Goal: Task Accomplishment & Management: Use online tool/utility

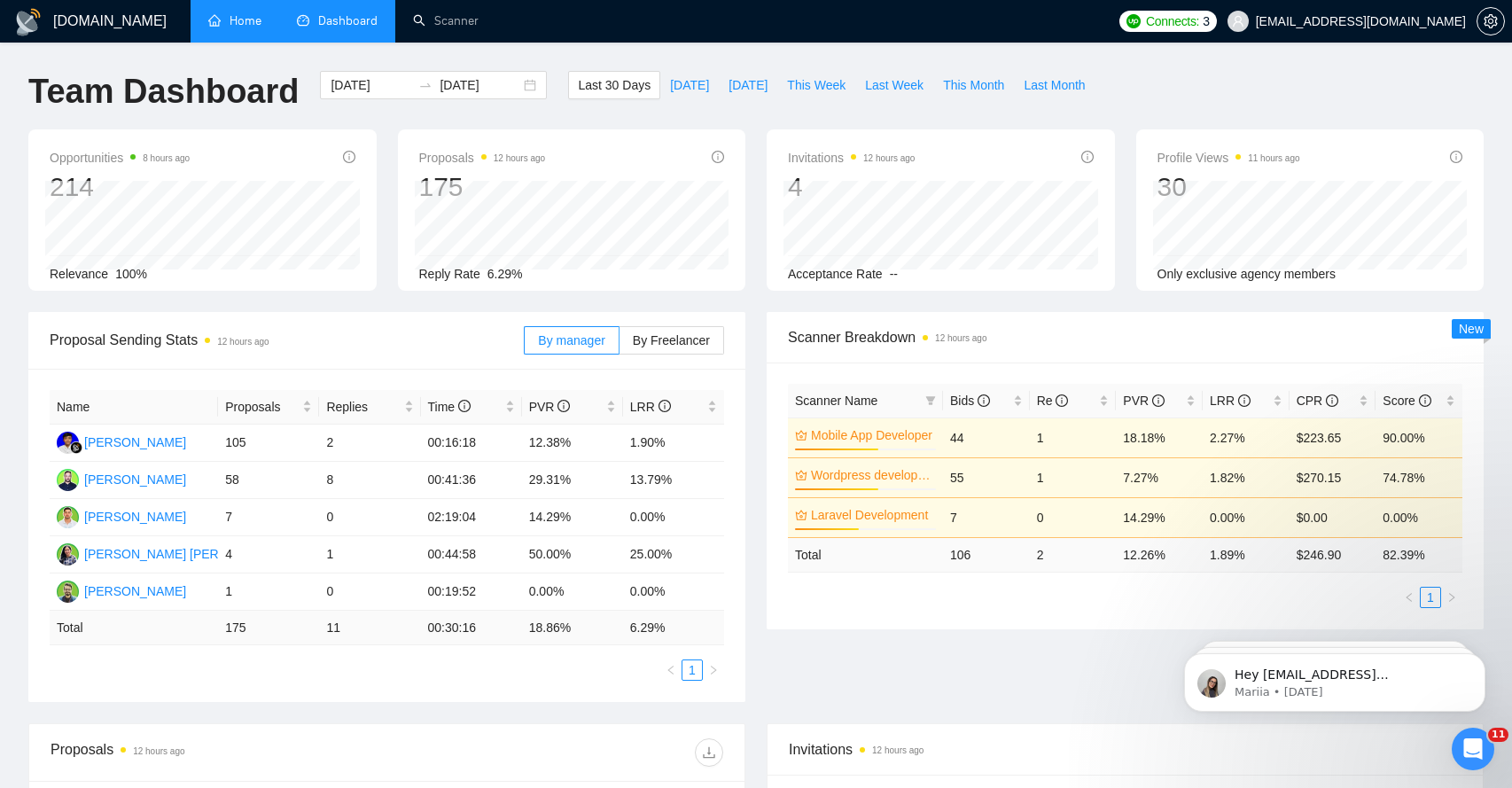
click at [252, 26] on link "Home" at bounding box center [235, 20] width 53 height 15
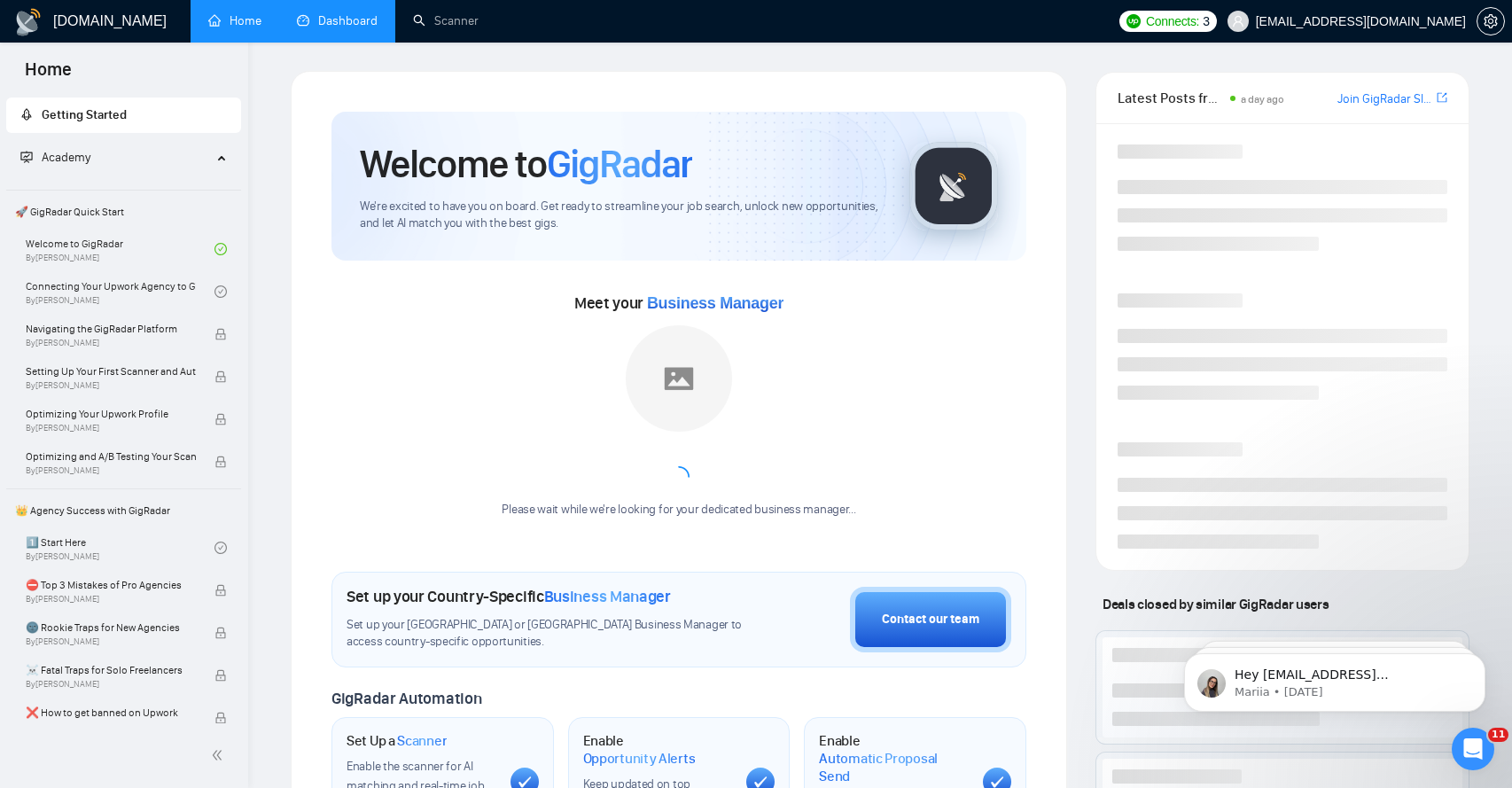
click at [330, 27] on link "Dashboard" at bounding box center [336, 20] width 80 height 15
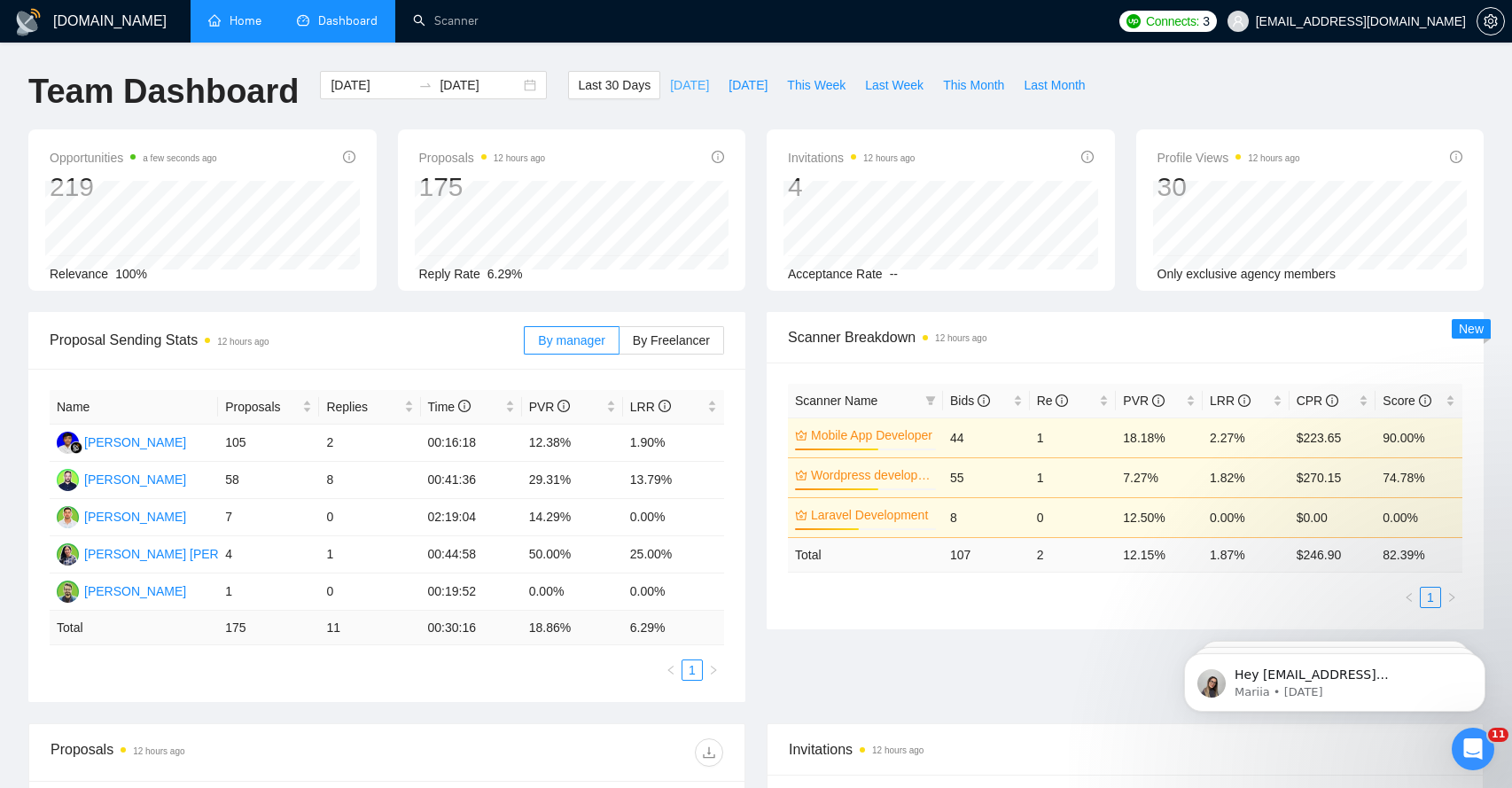
click at [670, 91] on span "[DATE]" at bounding box center [689, 85] width 39 height 20
type input "[DATE]"
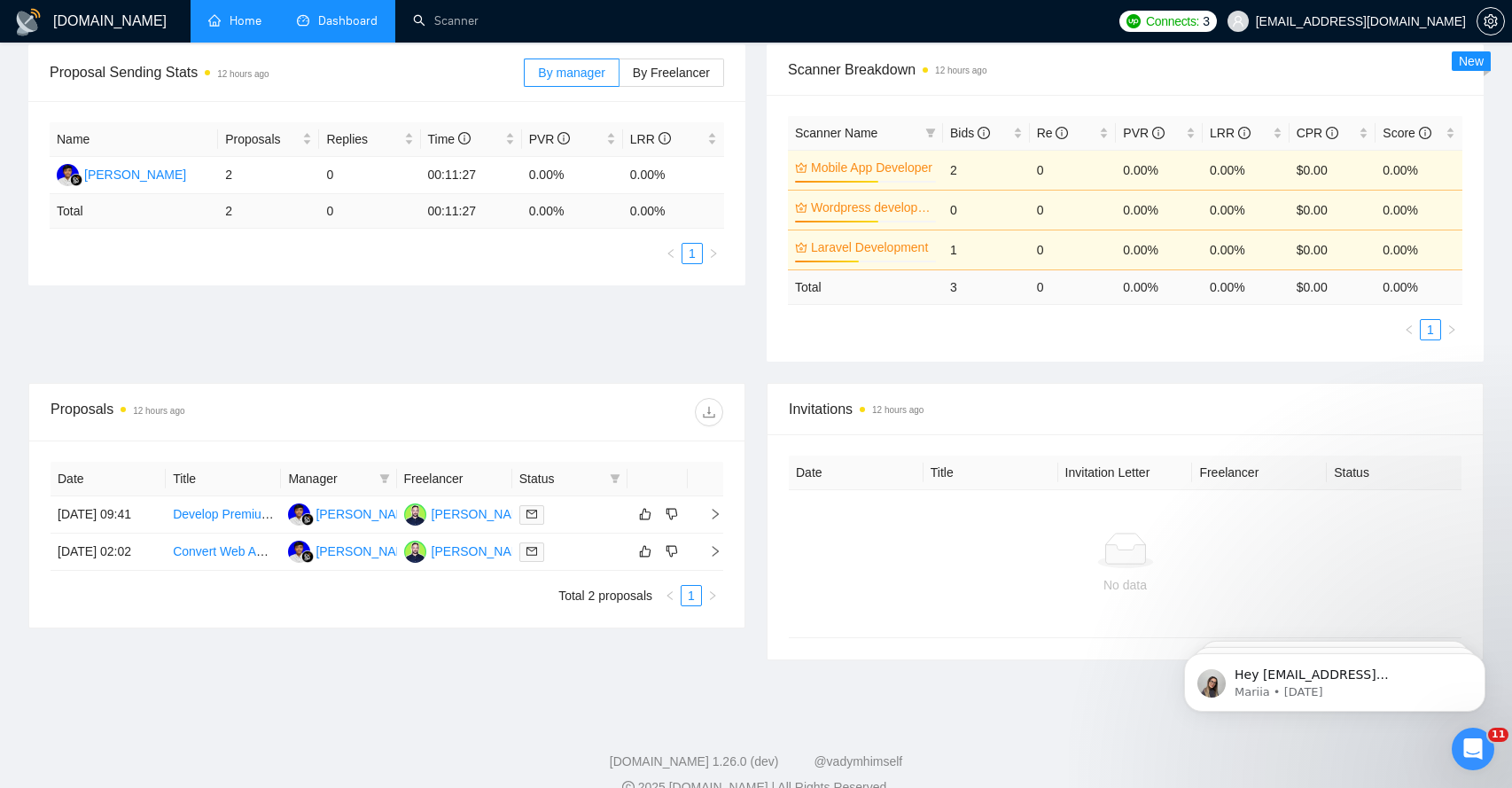
scroll to position [300, 0]
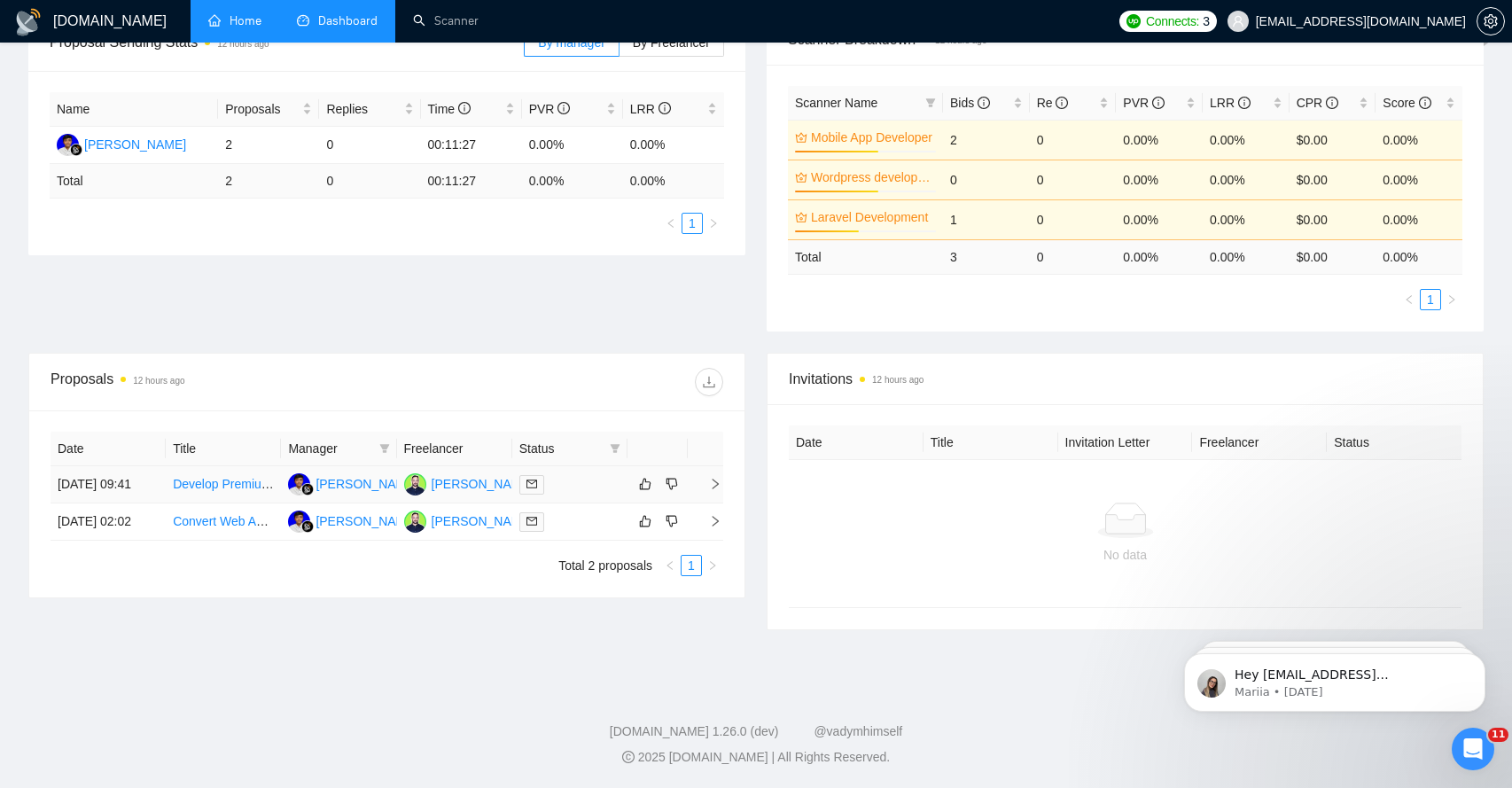
click at [712, 490] on icon "right" at bounding box center [714, 484] width 13 height 13
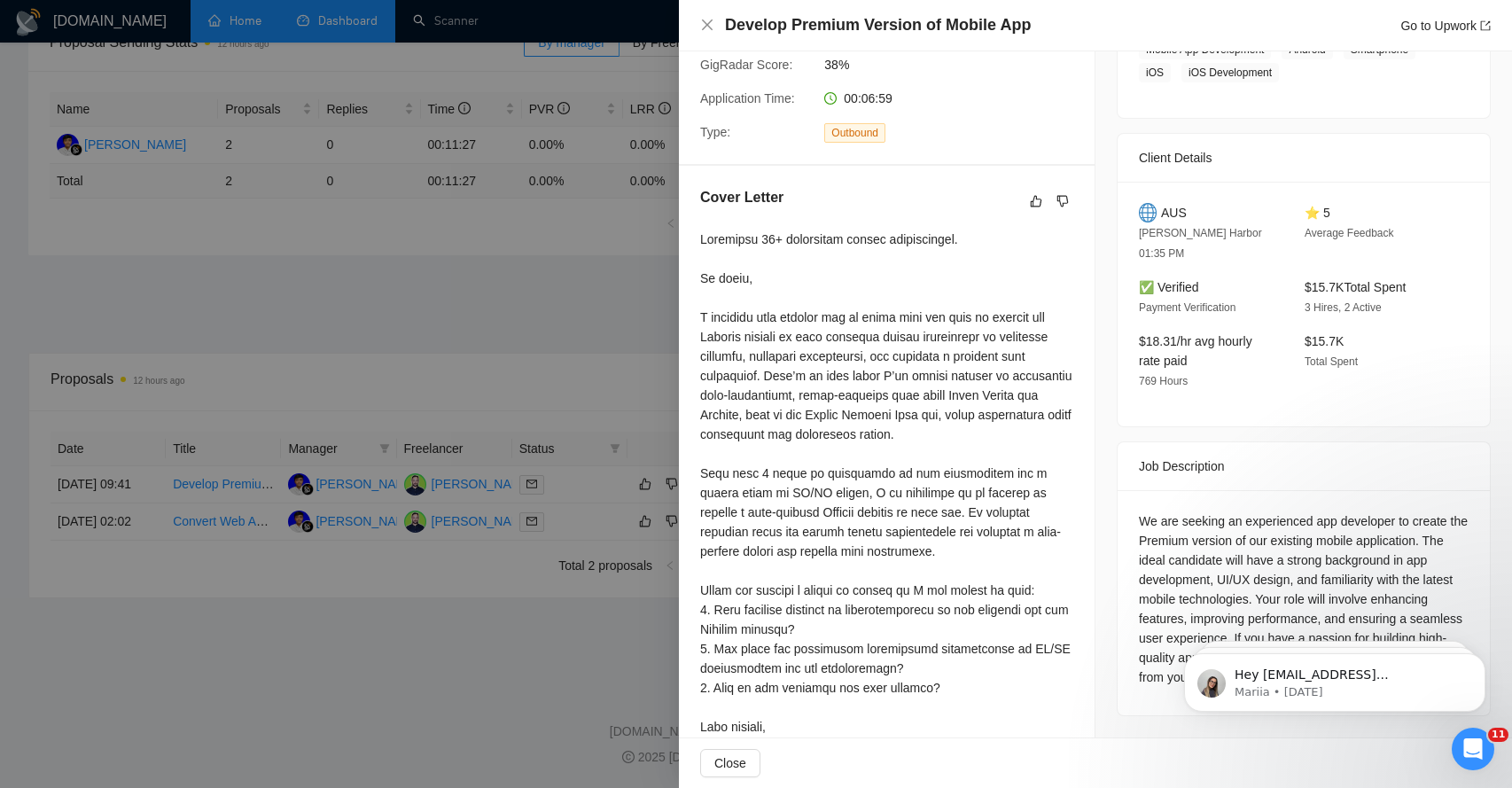
scroll to position [396, 0]
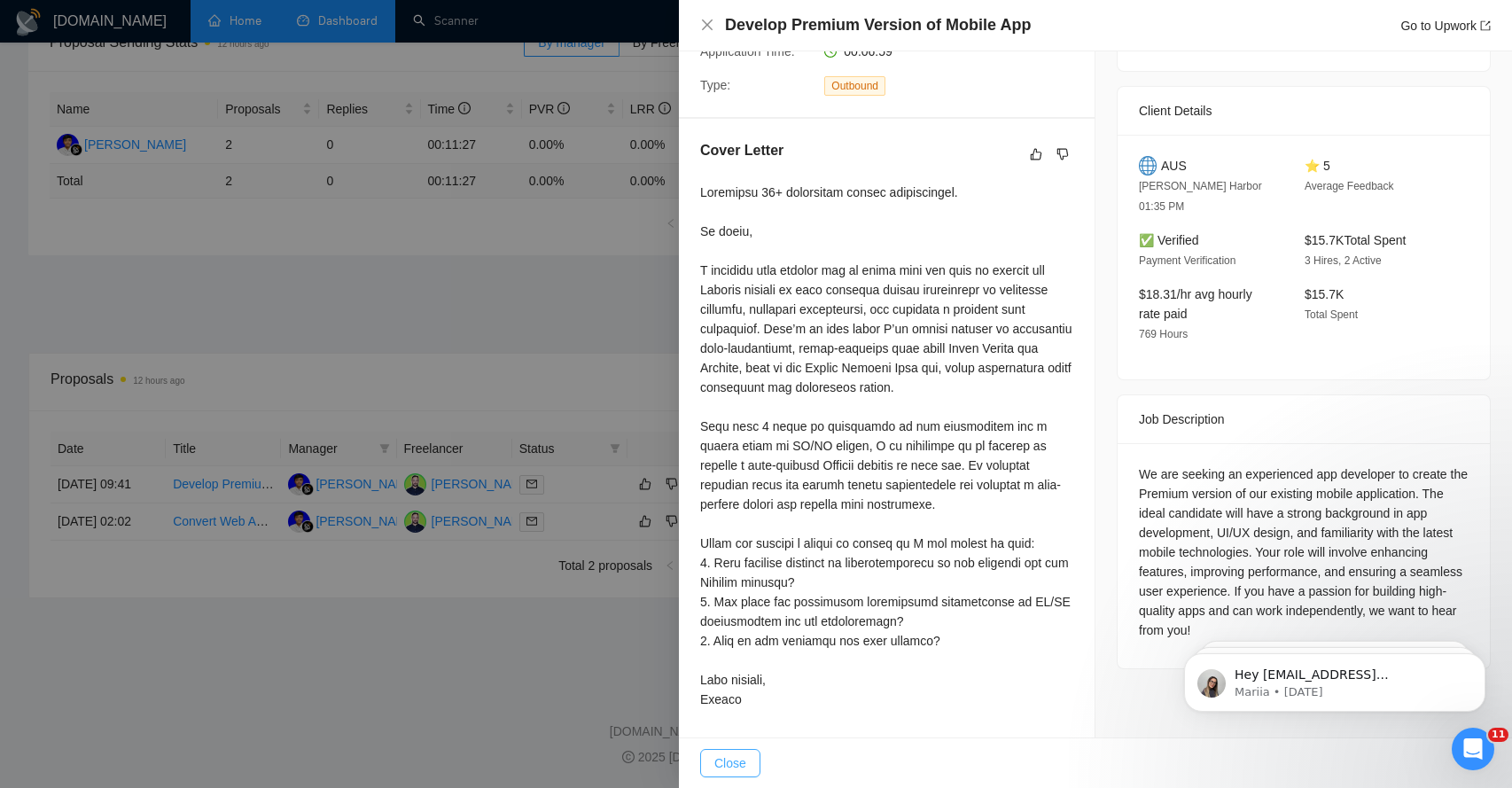
click at [733, 750] on button "Close" at bounding box center [729, 763] width 60 height 29
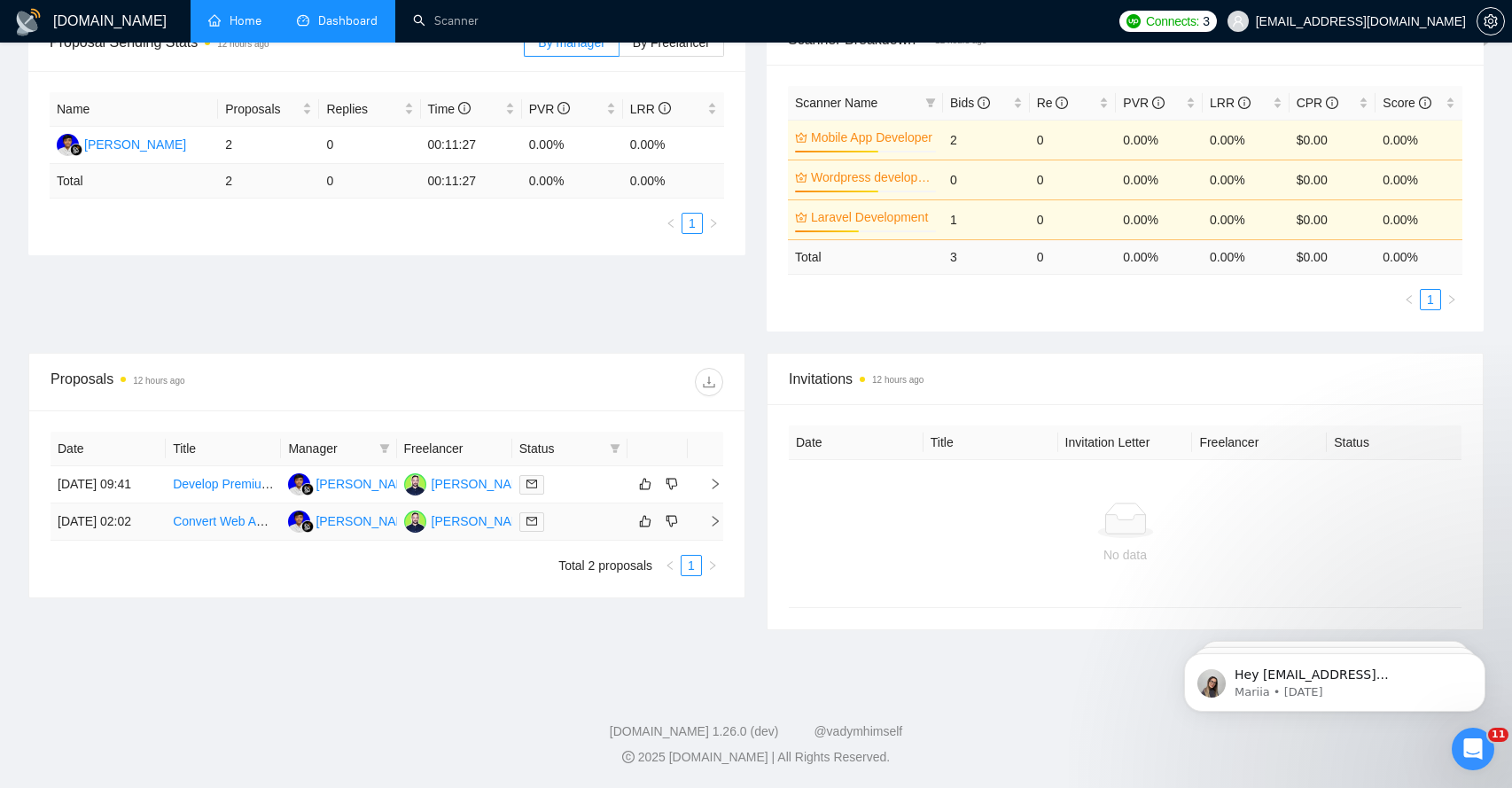
click at [712, 541] on td at bounding box center [706, 523] width 36 height 38
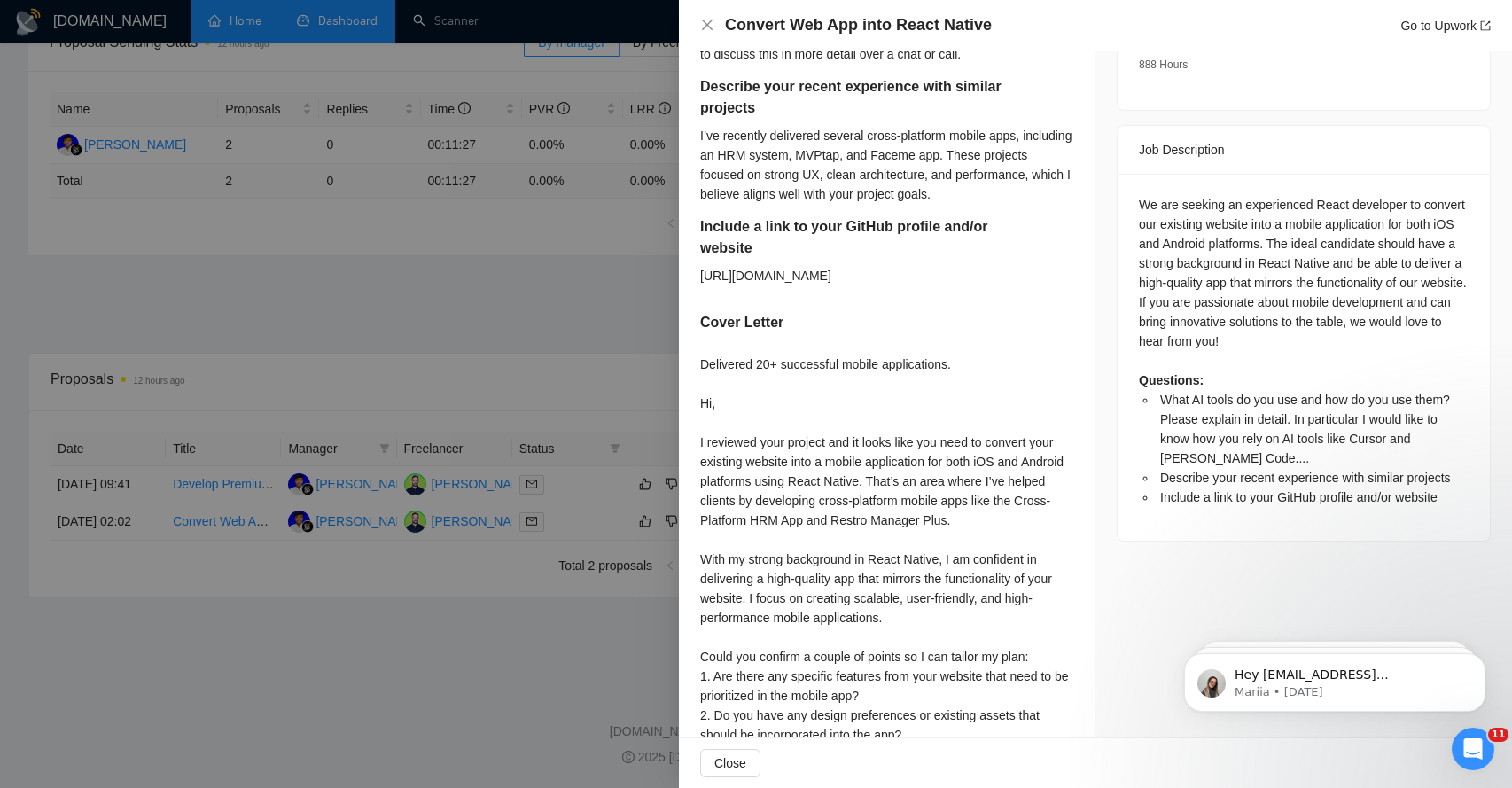
scroll to position [756, 0]
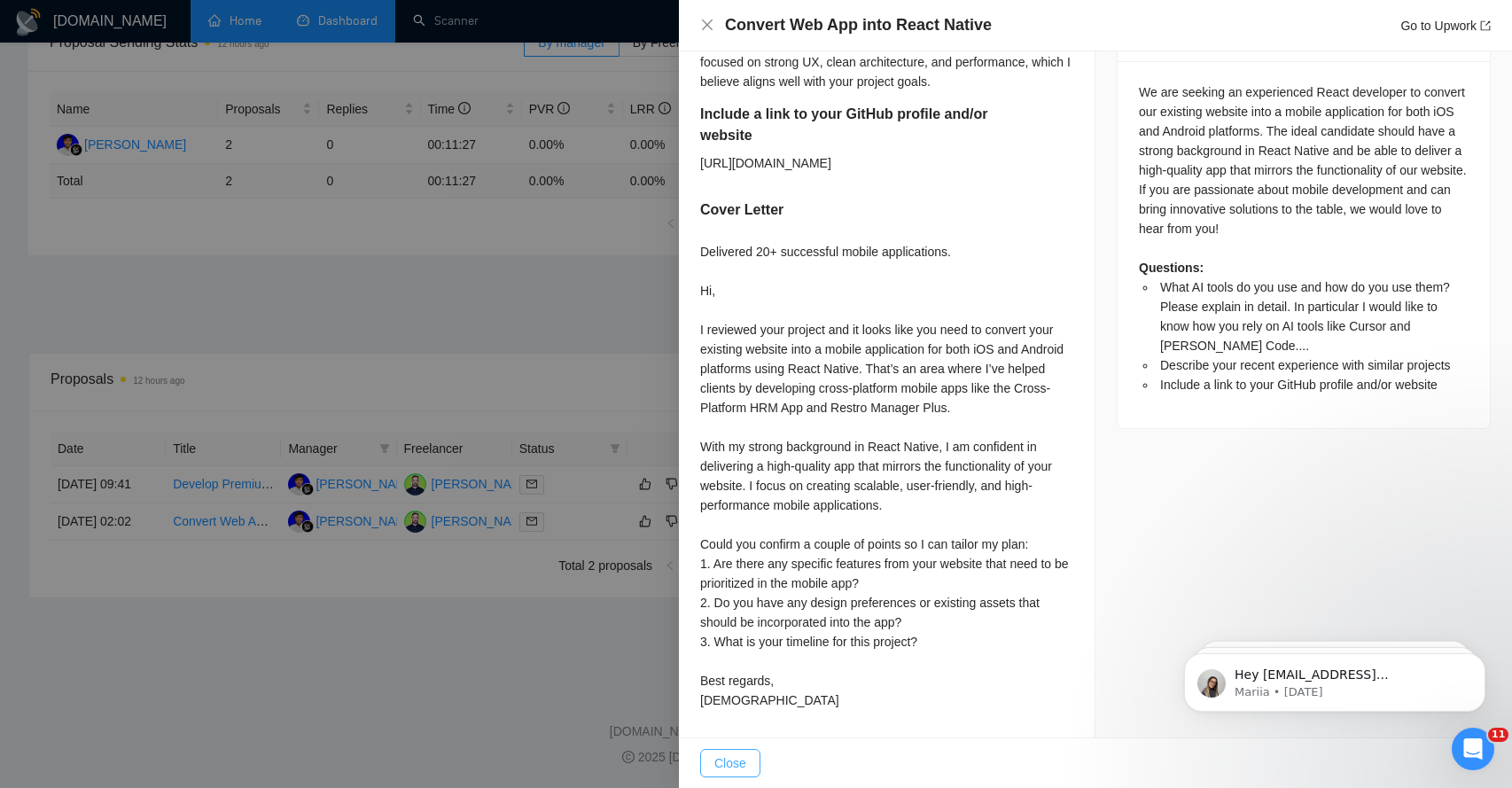
click at [720, 767] on span "Close" at bounding box center [730, 763] width 32 height 20
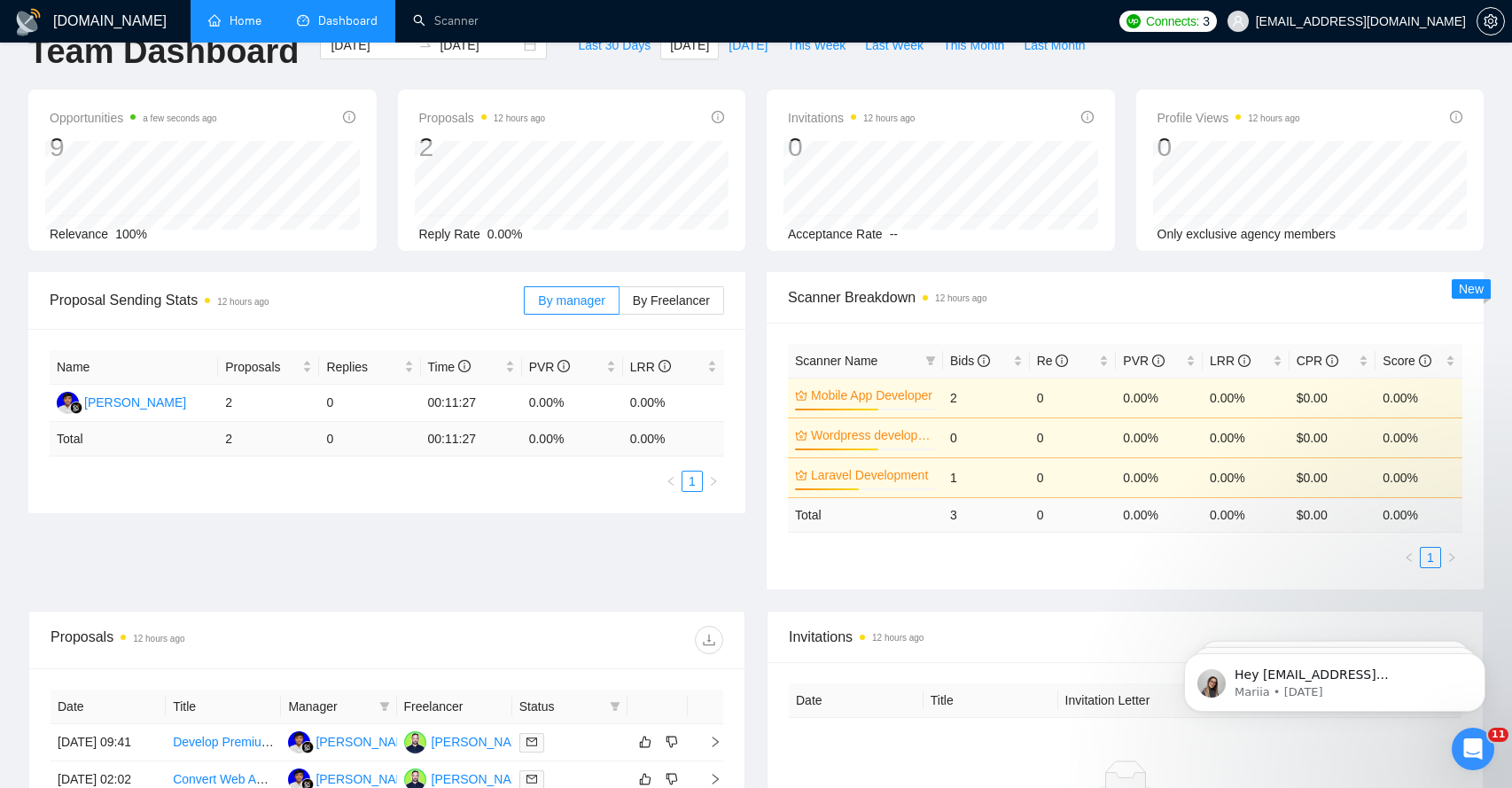
scroll to position [0, 0]
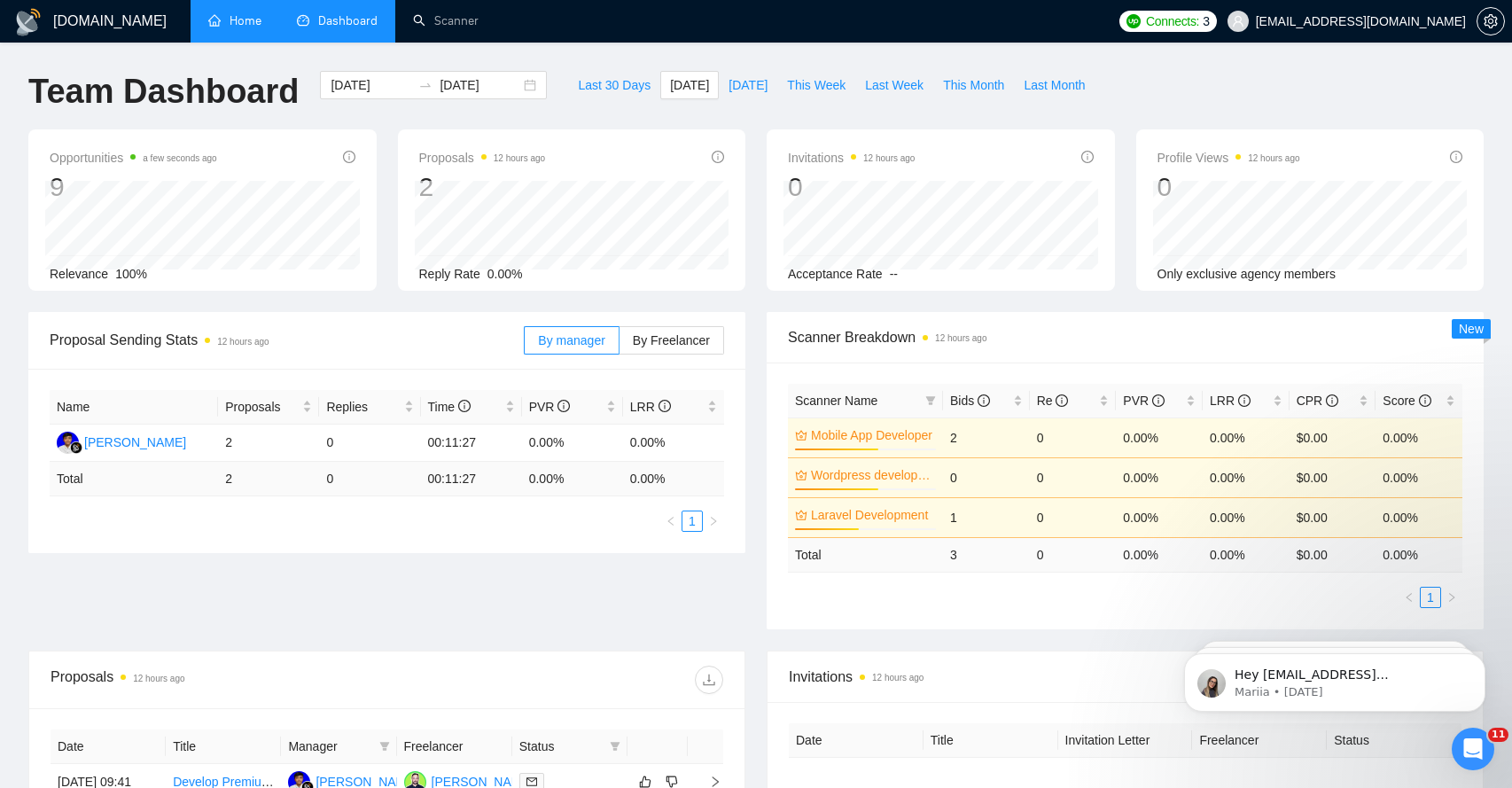
click at [249, 29] on link "Home" at bounding box center [235, 20] width 53 height 15
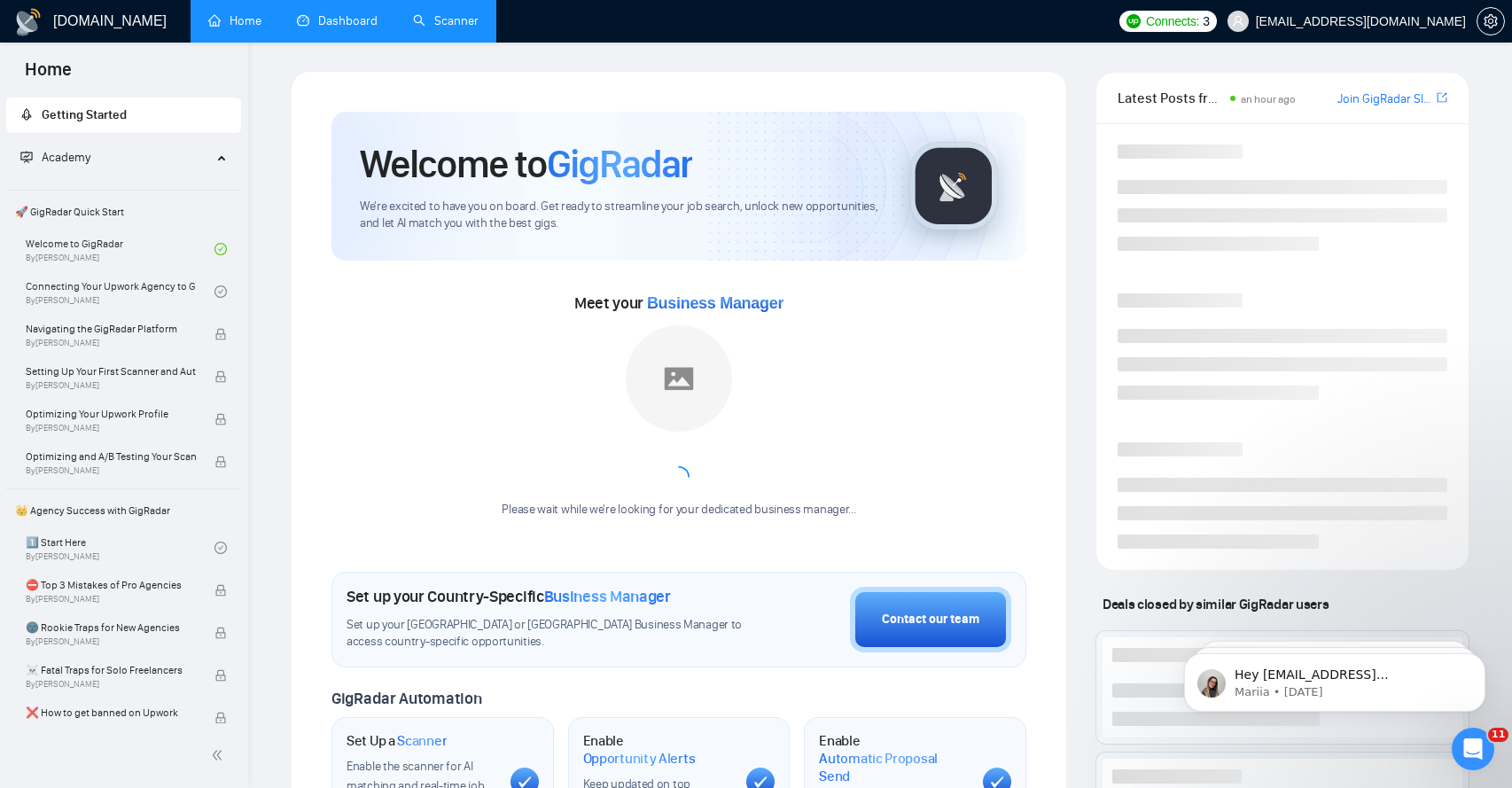
click at [444, 29] on link "Scanner" at bounding box center [445, 20] width 65 height 15
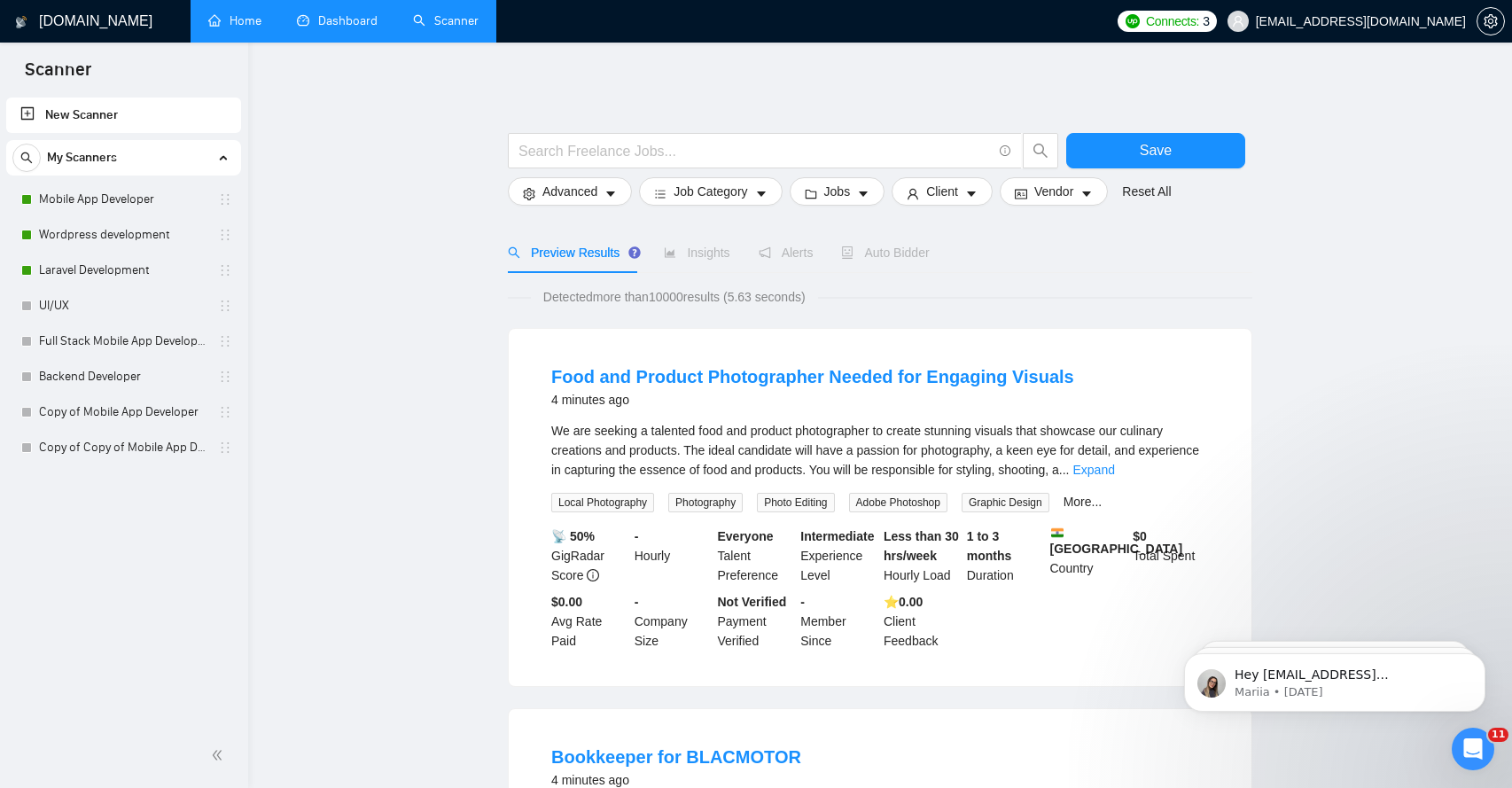
click at [352, 24] on link "Dashboard" at bounding box center [336, 20] width 80 height 15
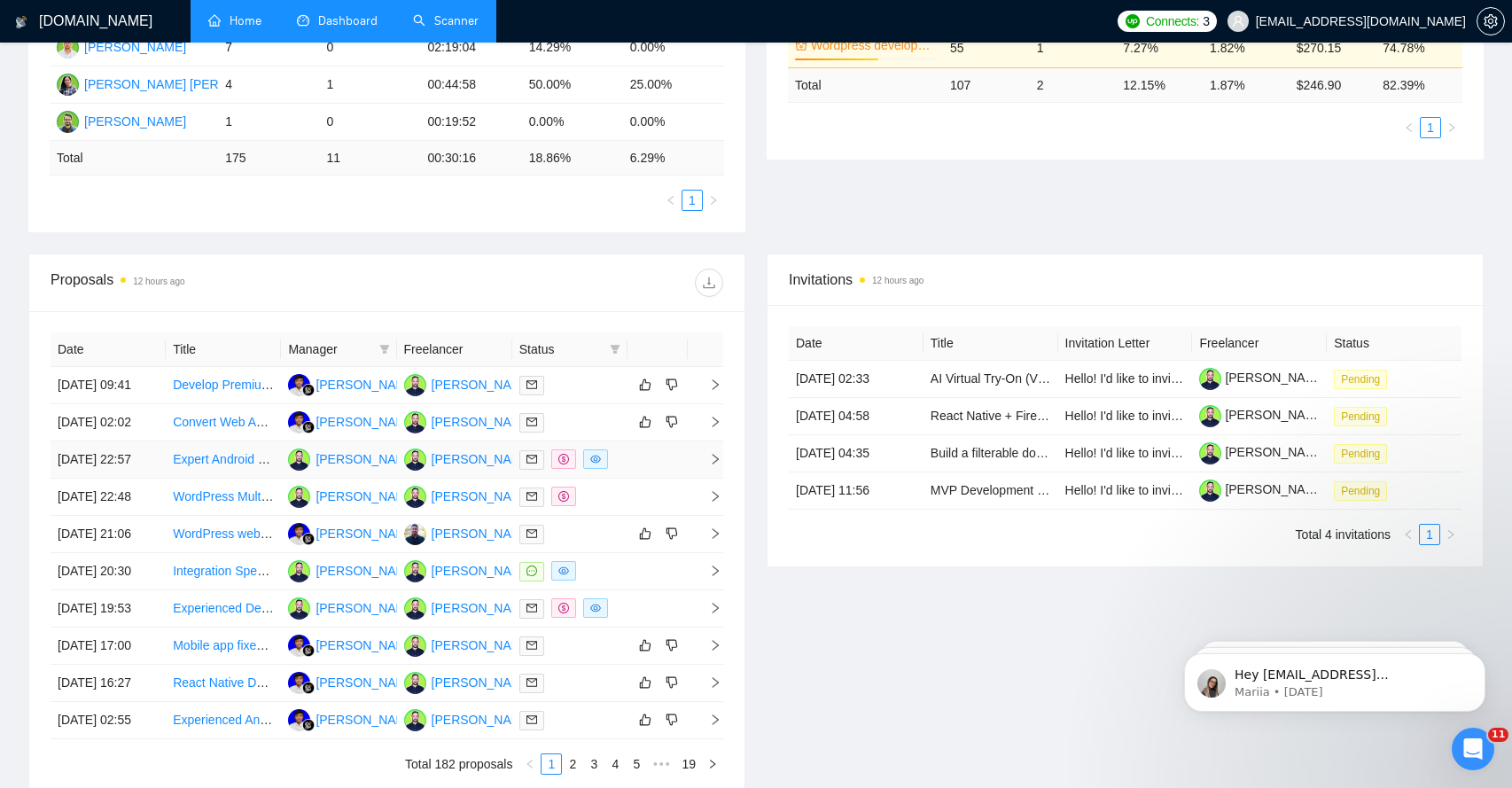
scroll to position [477, 0]
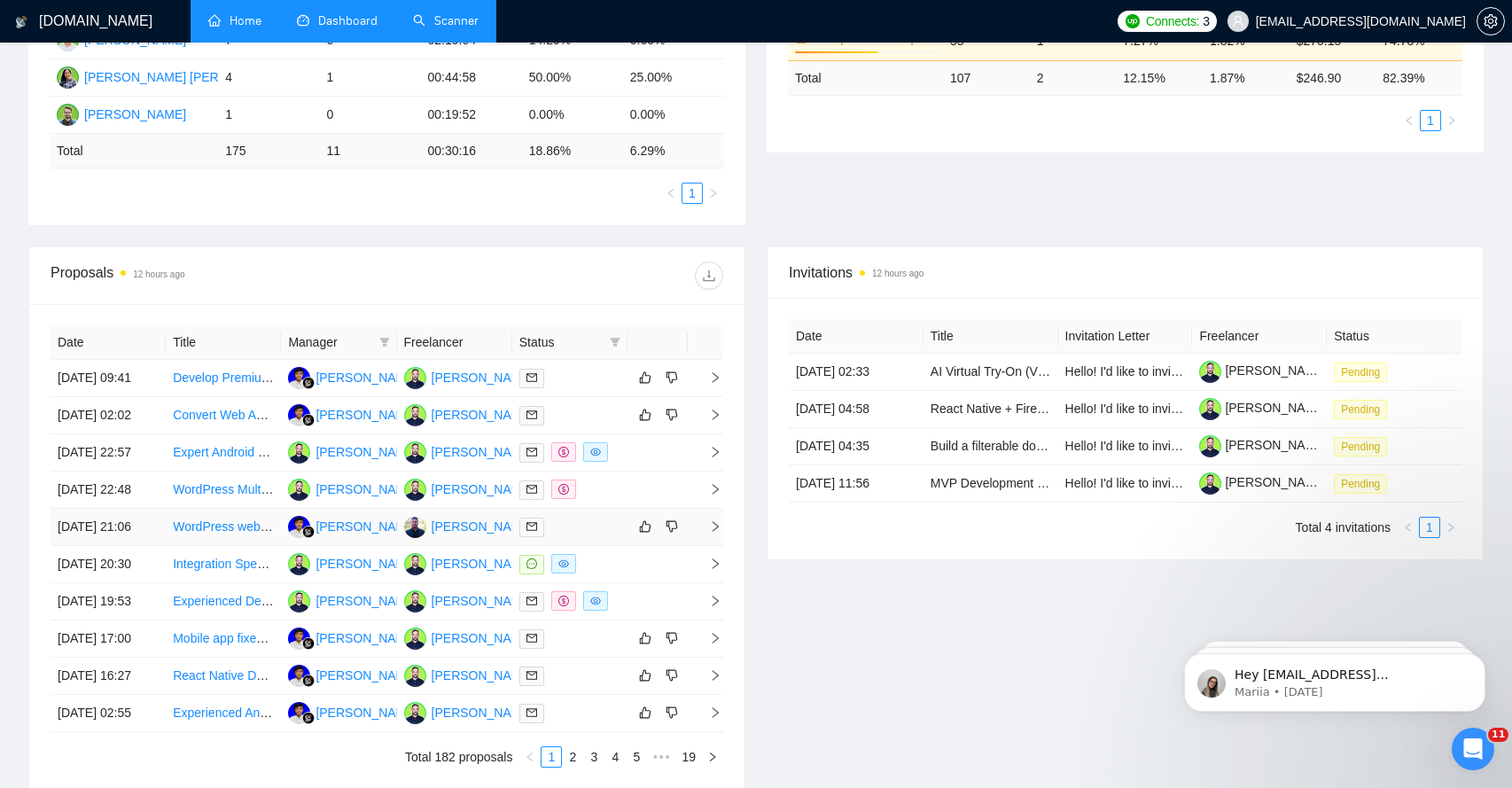
click at [709, 533] on icon "right" at bounding box center [714, 527] width 13 height 13
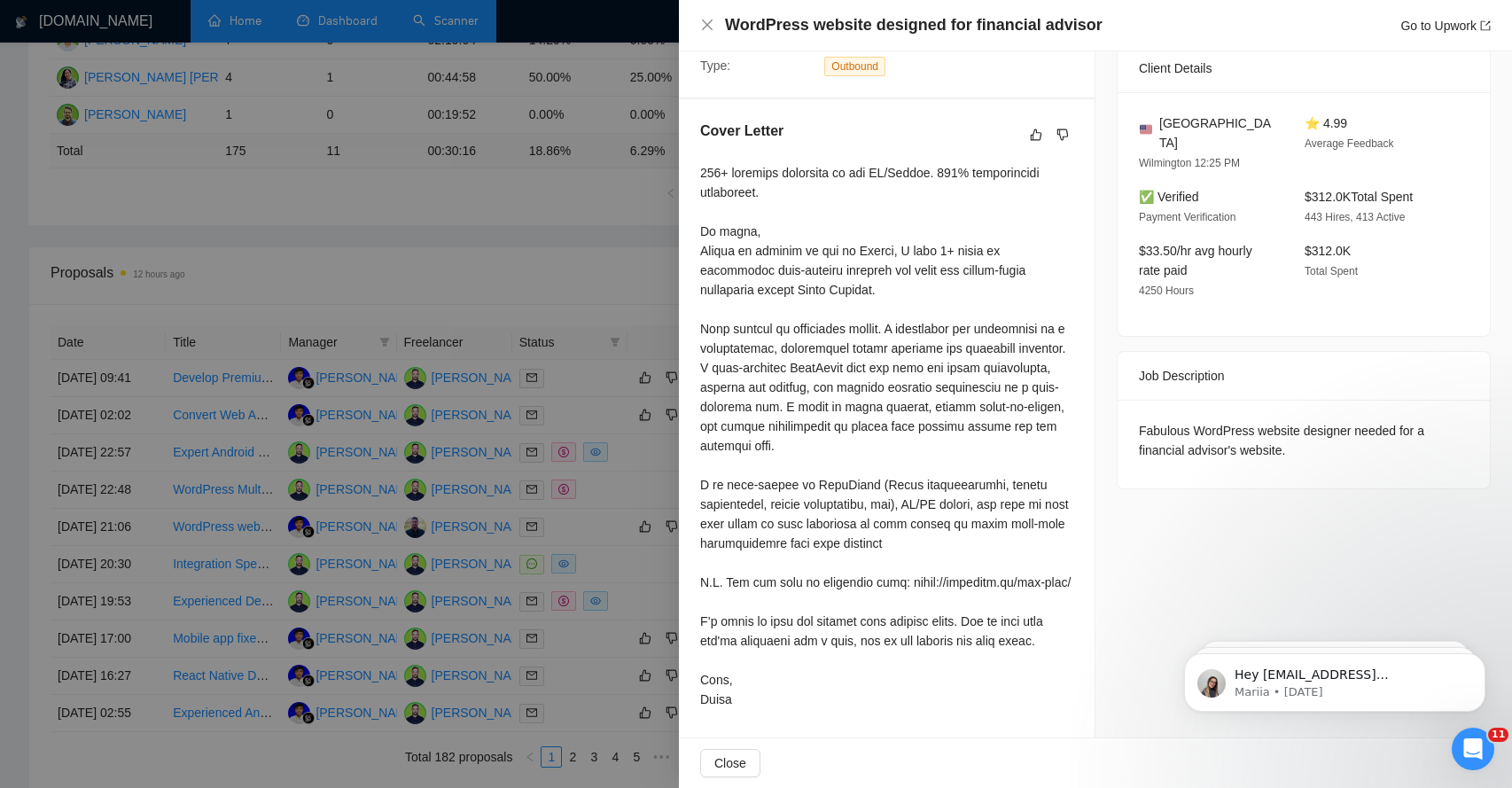
scroll to position [436, 0]
click at [734, 769] on span "Close" at bounding box center [730, 763] width 32 height 20
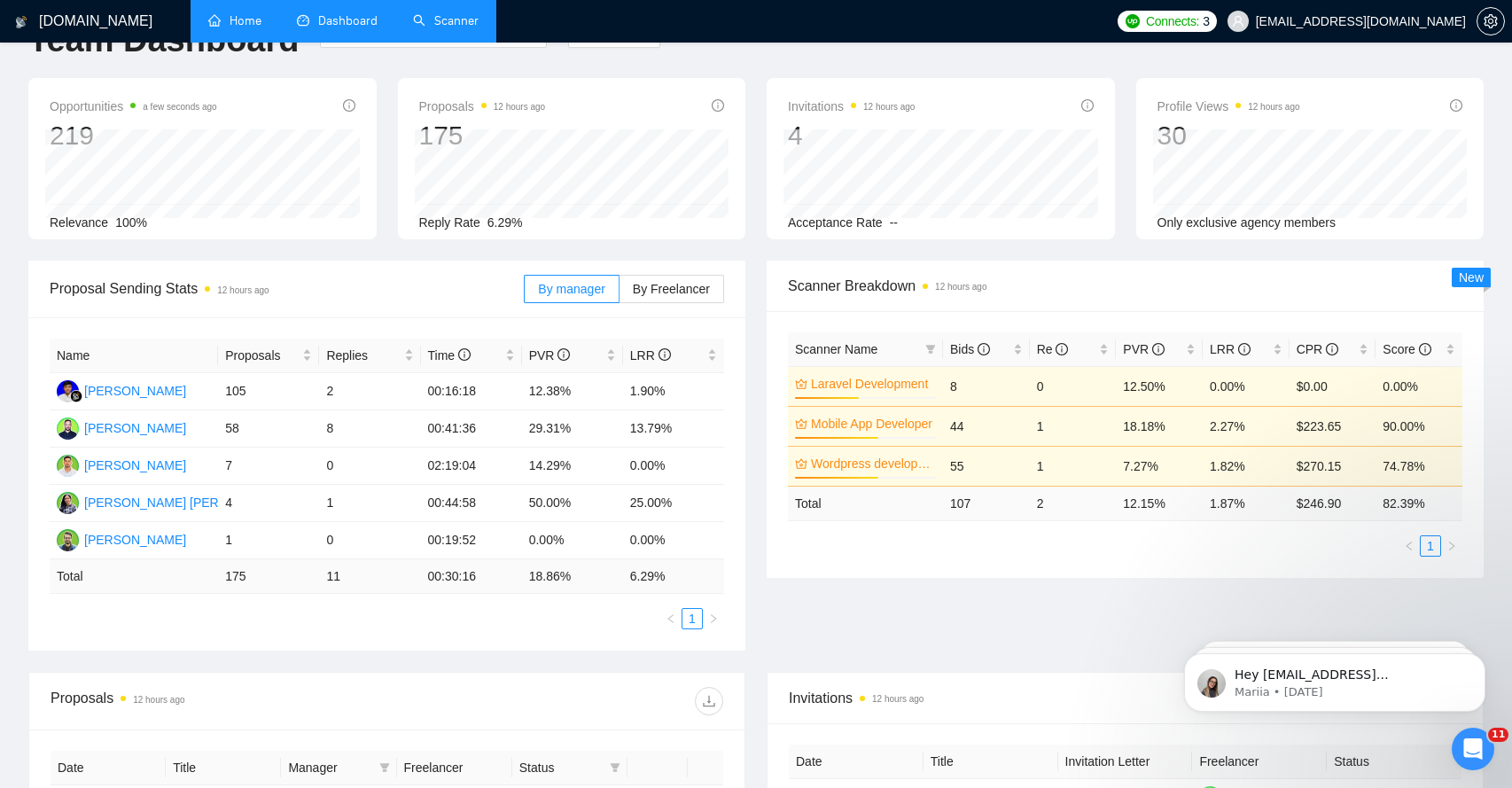
scroll to position [0, 0]
